Goal: Transaction & Acquisition: Purchase product/service

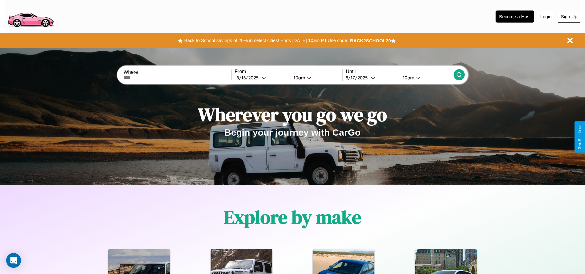
click at [569, 16] on button "Sign Up" at bounding box center [569, 17] width 23 height 12
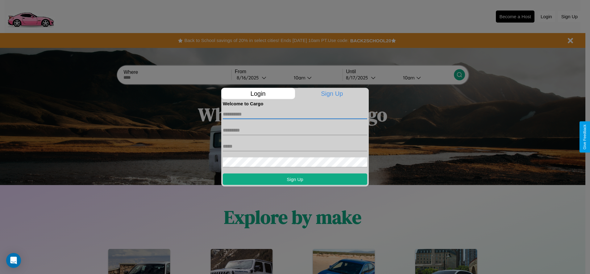
click at [295, 114] on input "text" at bounding box center [295, 114] width 144 height 10
type input "**********"
click at [295, 130] on input "text" at bounding box center [295, 130] width 144 height 10
type input "***"
click at [295, 146] on input "text" at bounding box center [295, 146] width 144 height 10
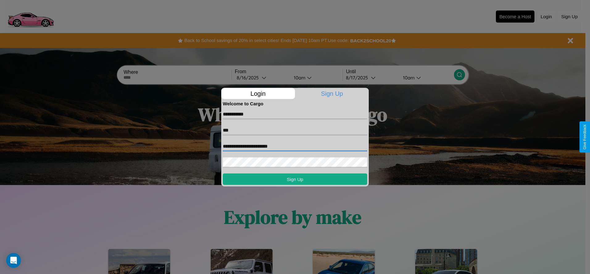
type input "**********"
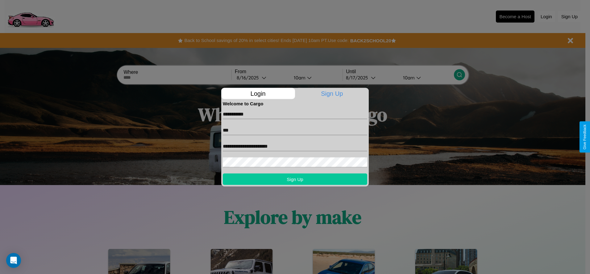
click at [295, 179] on button "Sign Up" at bounding box center [295, 178] width 144 height 11
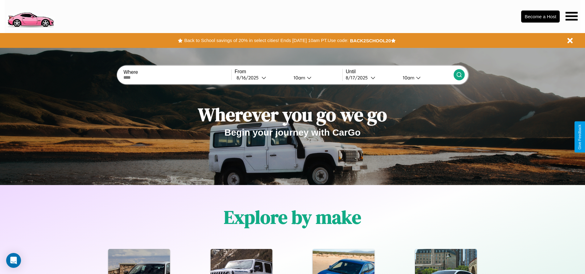
scroll to position [128, 0]
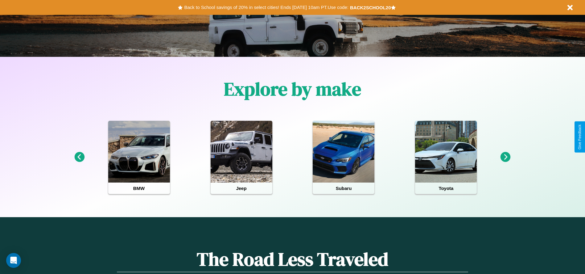
click at [505, 157] on icon at bounding box center [505, 157] width 10 height 10
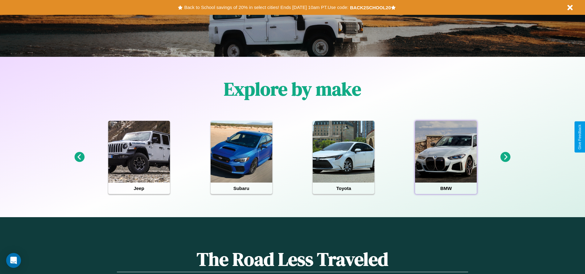
click at [446, 157] on div at bounding box center [446, 152] width 62 height 62
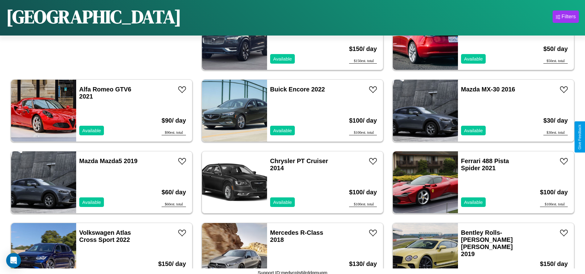
scroll to position [69, 0]
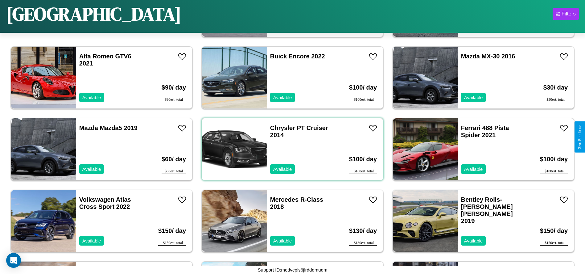
click at [290, 149] on div "Chrysler PT Cruiser 2014 Available" at bounding box center [302, 149] width 71 height 62
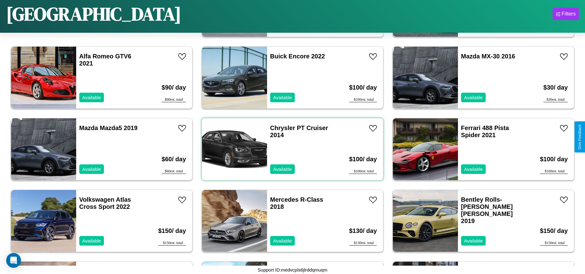
click at [290, 149] on div "Chrysler PT Cruiser 2014 Available" at bounding box center [302, 149] width 71 height 62
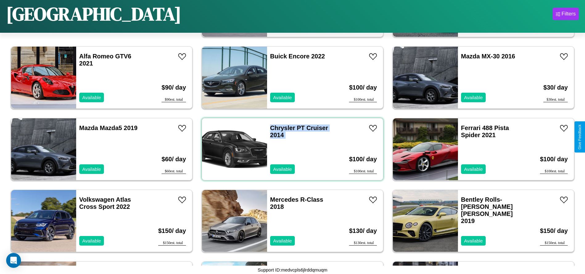
click at [290, 149] on div "Chrysler PT Cruiser 2014 Available" at bounding box center [302, 149] width 71 height 62
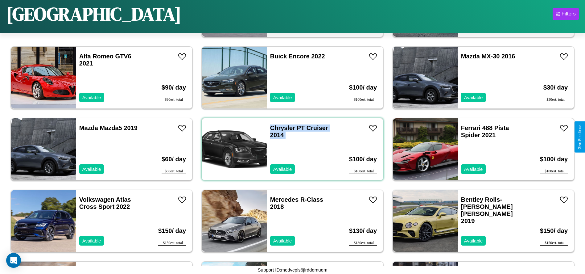
click at [290, 149] on div "Chrysler PT Cruiser 2014 Available" at bounding box center [302, 149] width 71 height 62
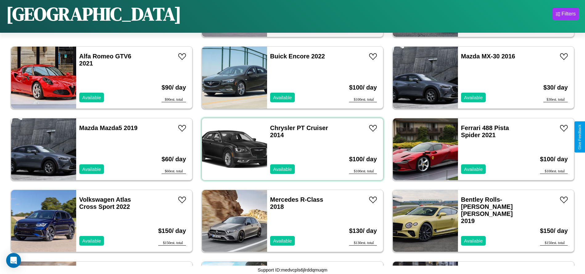
click at [290, 149] on div "Chrysler PT Cruiser 2014 Available" at bounding box center [302, 149] width 71 height 62
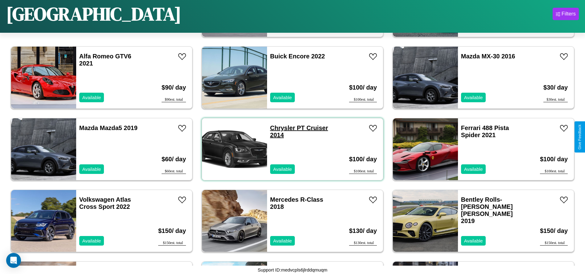
click at [280, 128] on link "Chrysler PT Cruiser 2014" at bounding box center [299, 131] width 58 height 14
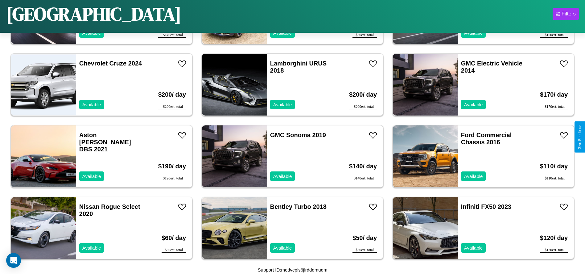
scroll to position [426, 0]
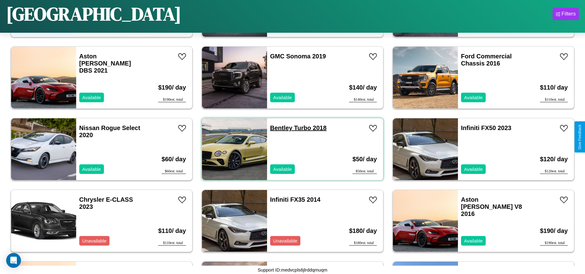
click at [279, 128] on link "Bentley Turbo 2018" at bounding box center [298, 127] width 56 height 7
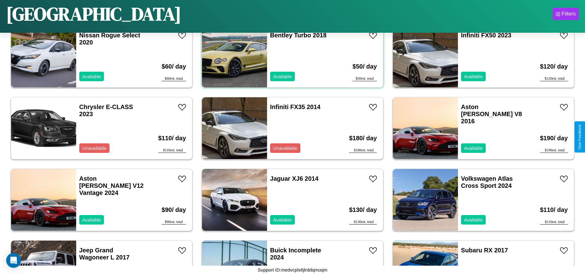
scroll to position [784, 0]
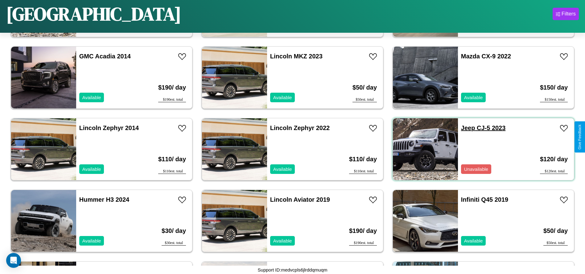
click at [464, 128] on link "Jeep CJ-5 2023" at bounding box center [483, 127] width 45 height 7
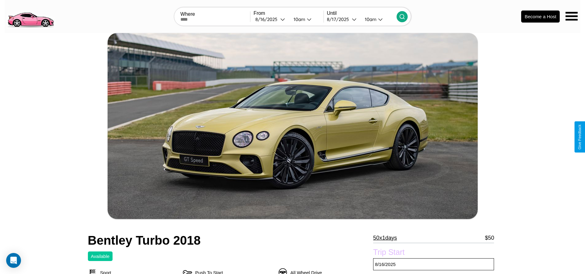
scroll to position [197, 0]
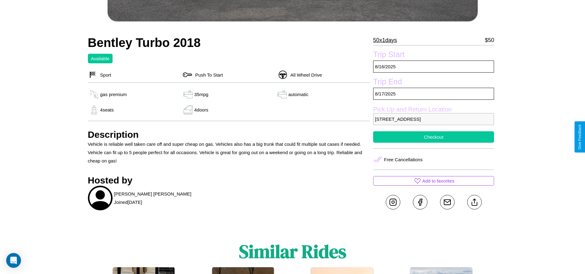
click at [434, 137] on button "Checkout" at bounding box center [433, 136] width 121 height 11
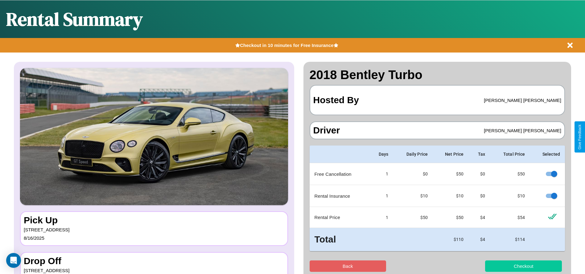
click at [523, 265] on button "Checkout" at bounding box center [523, 265] width 77 height 11
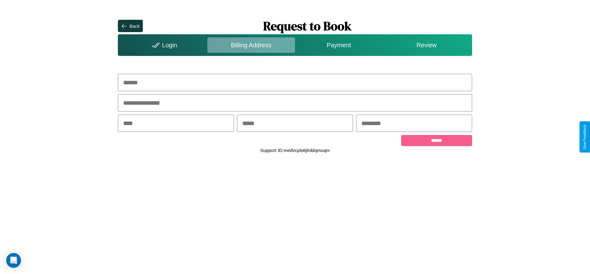
click at [295, 82] on input "text" at bounding box center [295, 82] width 354 height 17
type input "**********"
click at [176, 124] on input "text" at bounding box center [176, 122] width 116 height 17
type input "********"
click at [294, 124] on input "text" at bounding box center [295, 122] width 116 height 17
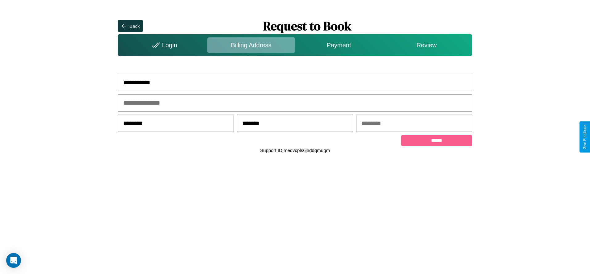
type input "********"
